Goal: Entertainment & Leisure: Consume media (video, audio)

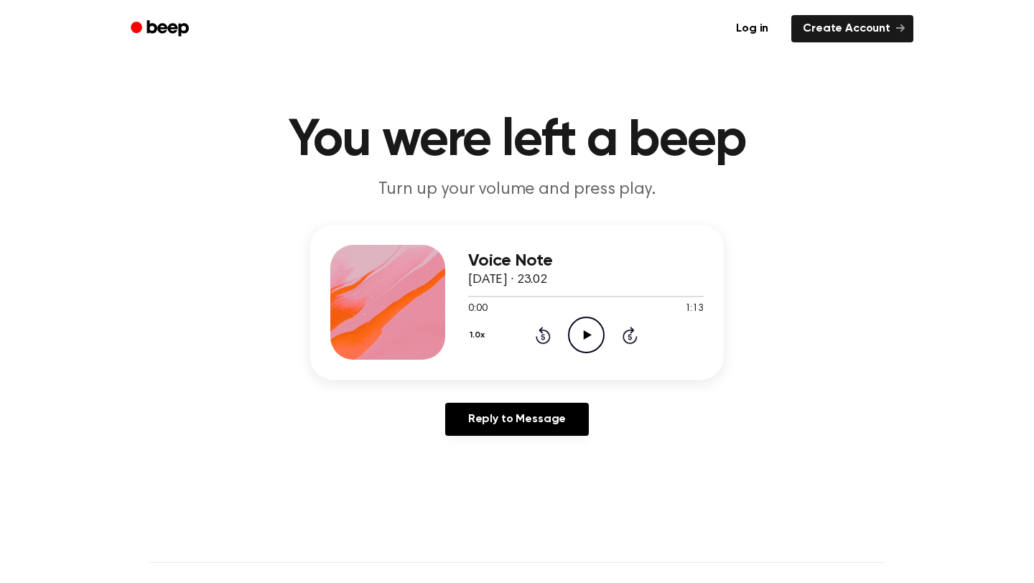
click at [596, 340] on icon "Play Audio" at bounding box center [586, 335] width 37 height 37
click at [595, 322] on icon "Pause Audio" at bounding box center [586, 335] width 37 height 37
click at [589, 335] on icon at bounding box center [587, 334] width 8 height 9
click at [585, 333] on icon at bounding box center [587, 334] width 8 height 9
click at [590, 335] on icon at bounding box center [587, 334] width 8 height 9
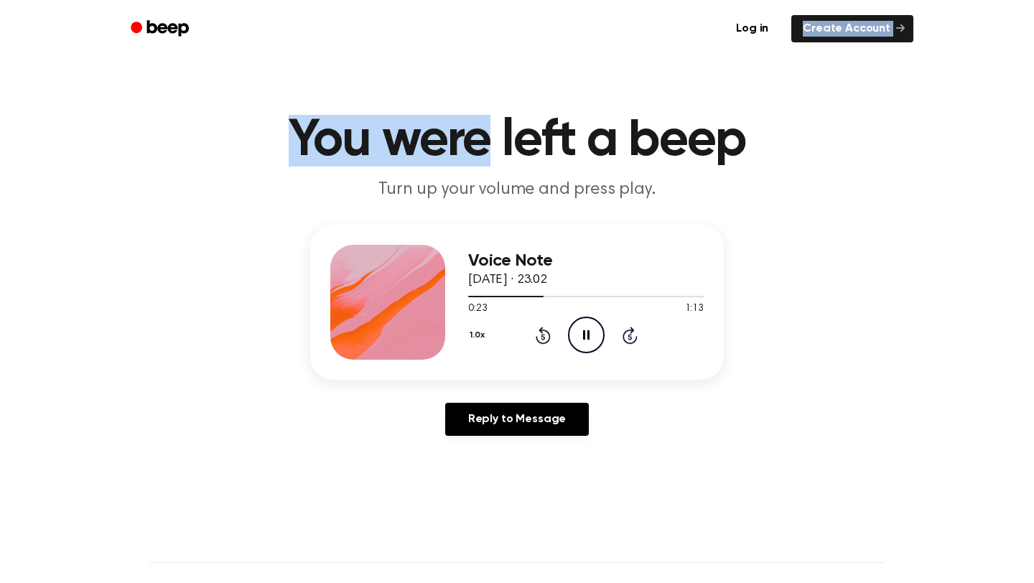
drag, startPoint x: 557, startPoint y: 42, endPoint x: 683, endPoint y: 24, distance: 127.7
click at [628, 65] on div "Log in Create Account You were left a beep Turn up your volume and press play. …" at bounding box center [517, 579] width 1034 height 1158
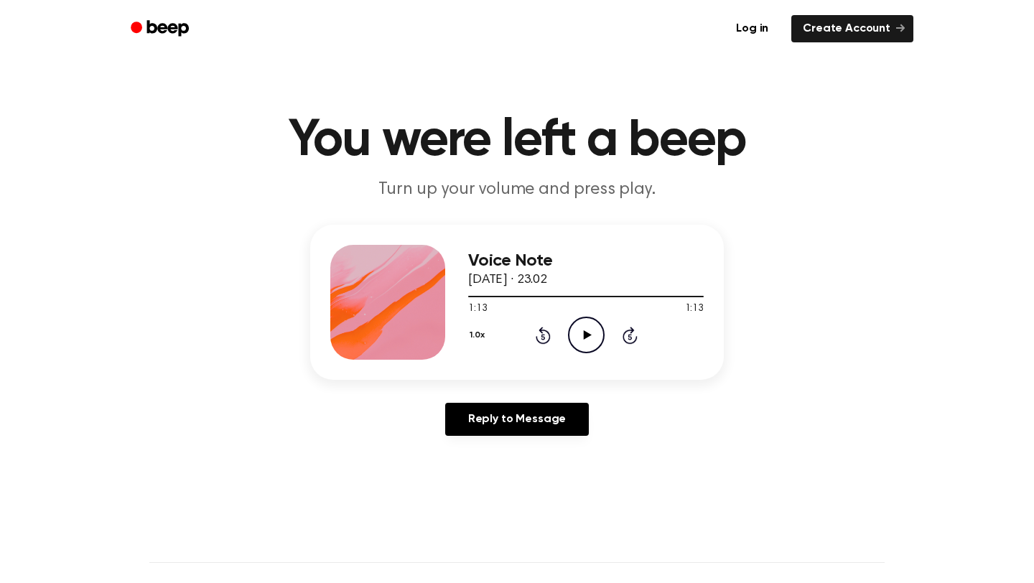
click at [589, 333] on icon "Play Audio" at bounding box center [586, 335] width 37 height 37
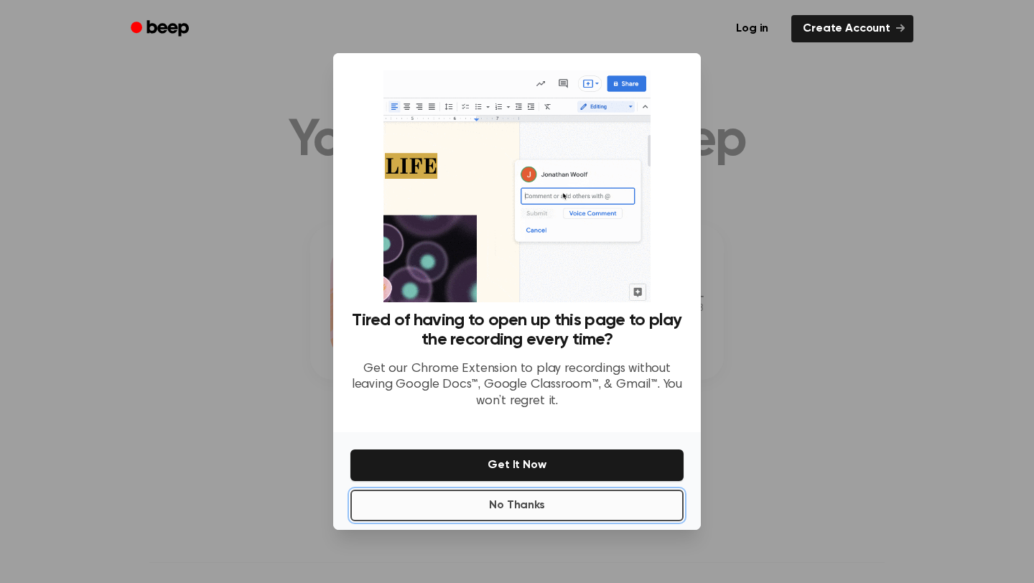
click at [589, 502] on button "No Thanks" at bounding box center [517, 506] width 333 height 32
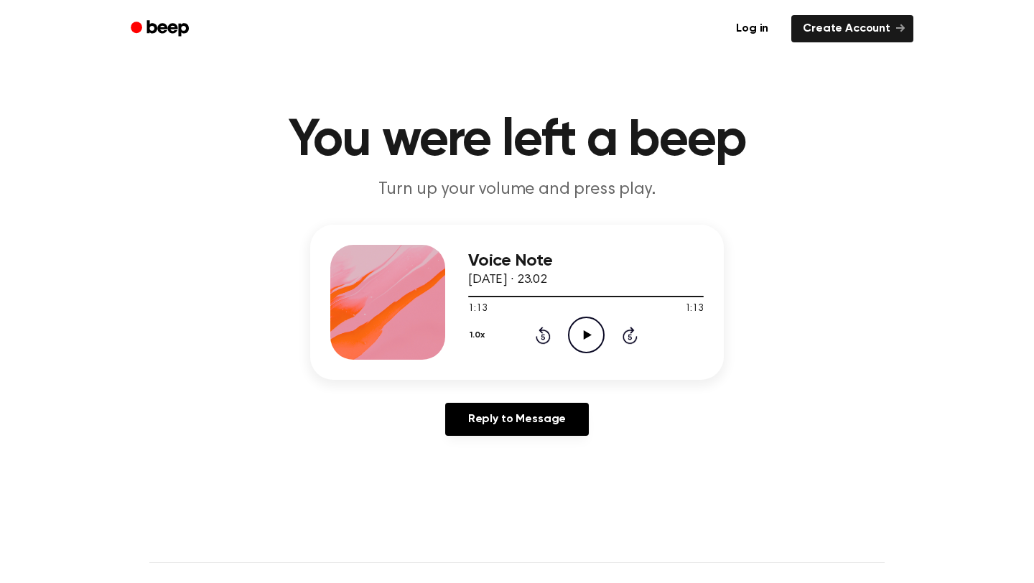
click at [593, 333] on icon "Play Audio" at bounding box center [586, 335] width 37 height 37
drag, startPoint x: 475, startPoint y: 296, endPoint x: 509, endPoint y: 300, distance: 33.9
click at [509, 300] on div at bounding box center [586, 295] width 236 height 11
click at [591, 335] on icon "Pause Audio" at bounding box center [586, 335] width 37 height 37
click at [592, 333] on icon "Play Audio" at bounding box center [586, 335] width 37 height 37
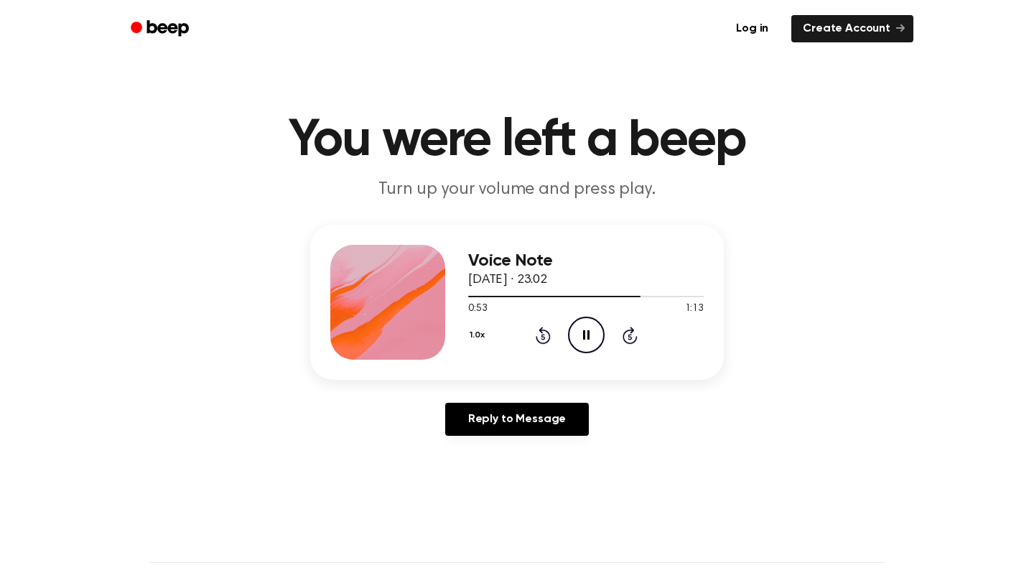
click at [590, 335] on icon "Pause Audio" at bounding box center [586, 335] width 37 height 37
click at [590, 335] on icon "Play Audio" at bounding box center [586, 335] width 37 height 37
click at [590, 335] on icon "Pause Audio" at bounding box center [586, 335] width 37 height 37
click at [584, 336] on icon at bounding box center [587, 334] width 8 height 9
click at [593, 335] on icon "Pause Audio" at bounding box center [586, 335] width 37 height 37
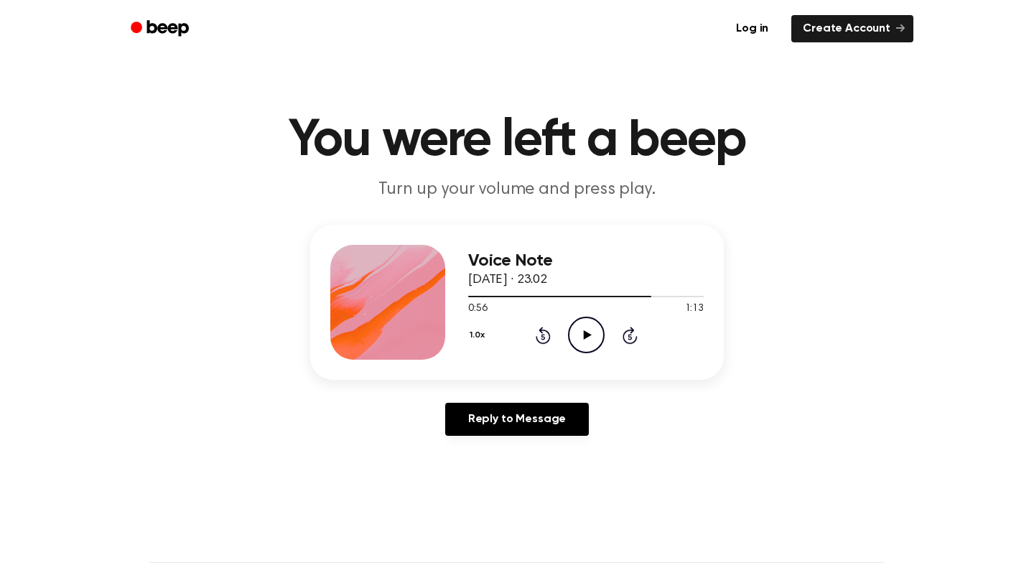
click at [577, 324] on icon "Play Audio" at bounding box center [586, 335] width 37 height 37
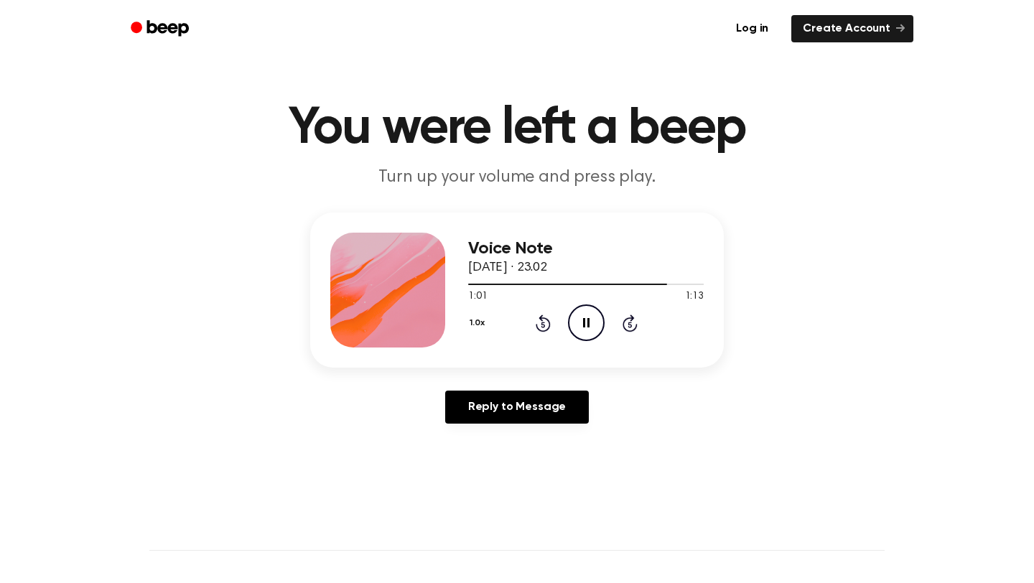
click at [593, 331] on icon "Pause Audio" at bounding box center [586, 323] width 37 height 37
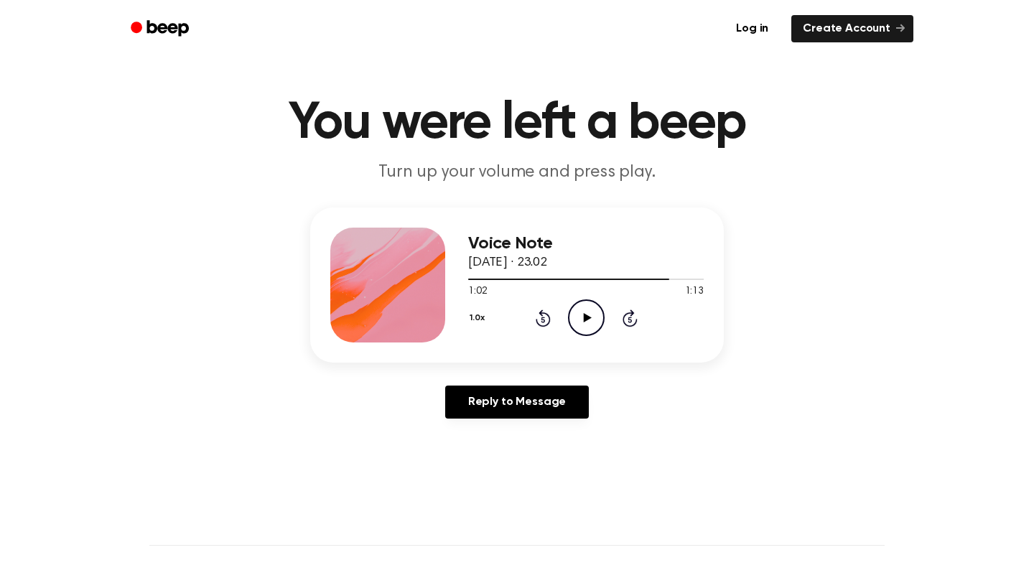
scroll to position [17, 0]
